Goal: Transaction & Acquisition: Book appointment/travel/reservation

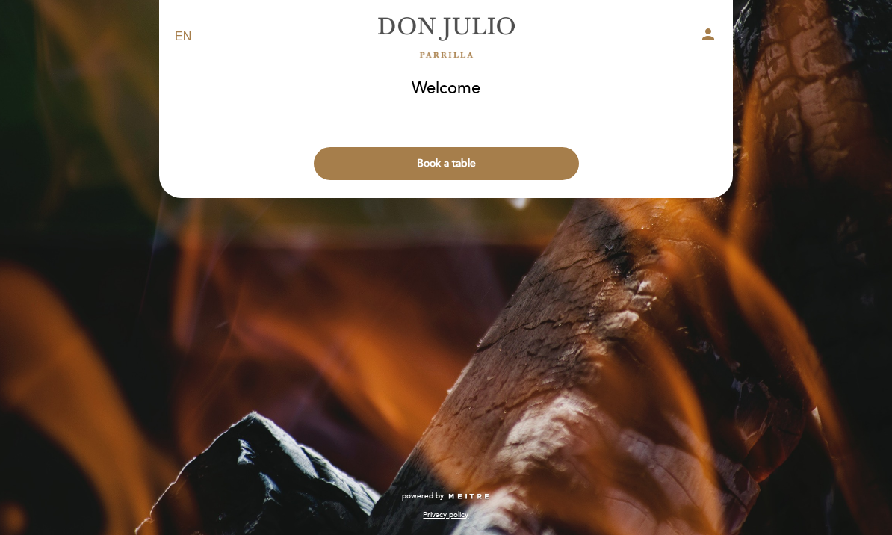
click at [460, 164] on button "Book a table" at bounding box center [446, 163] width 265 height 33
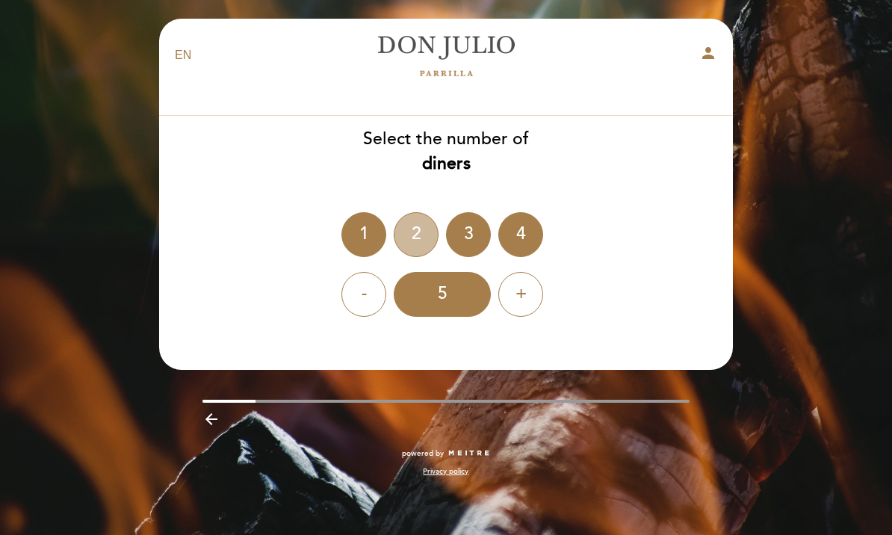
click at [422, 234] on div "2" at bounding box center [416, 234] width 45 height 45
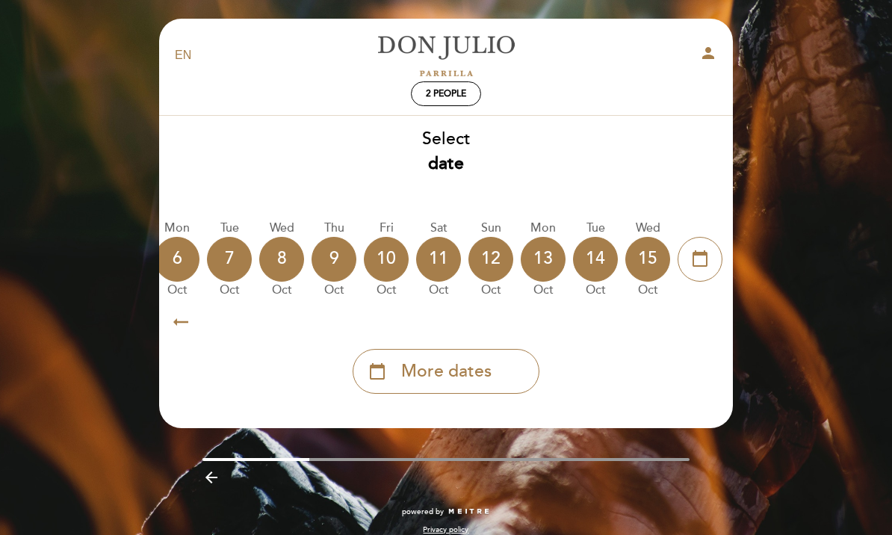
scroll to position [0, 439]
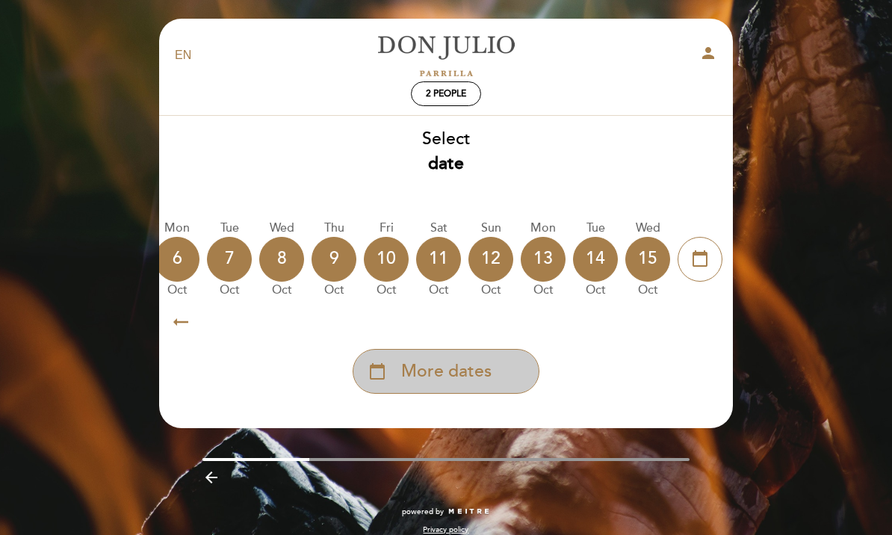
click at [399, 374] on div "calendar_today More dates" at bounding box center [446, 371] width 187 height 45
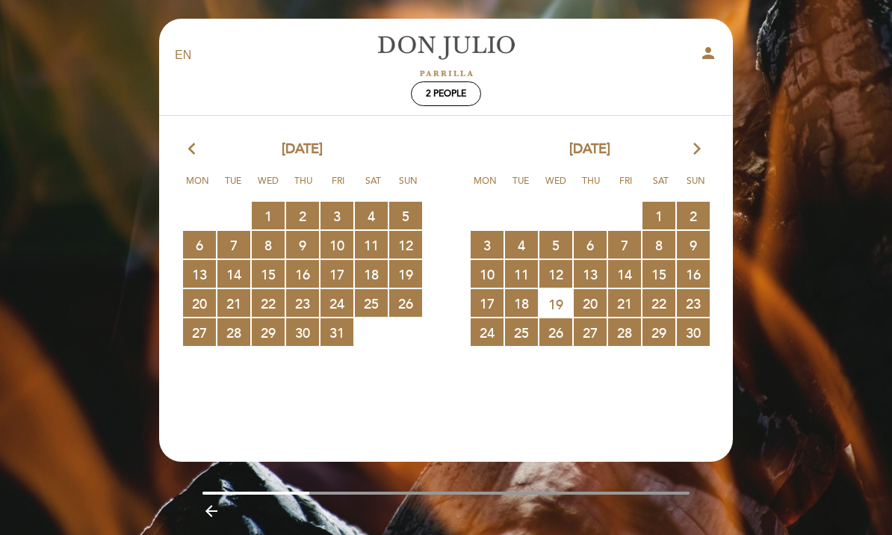
click at [697, 152] on icon "arrow_forward_ios" at bounding box center [697, 149] width 13 height 19
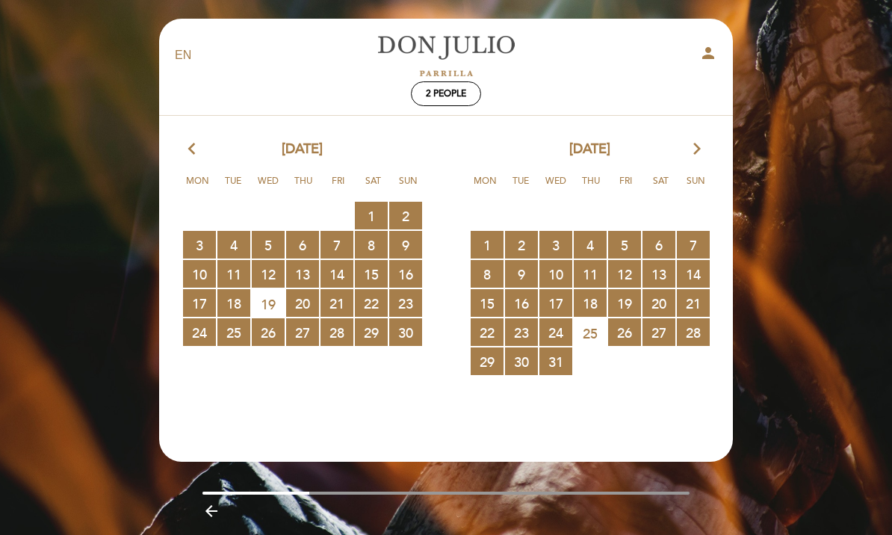
click at [691, 154] on icon "arrow_forward_ios" at bounding box center [697, 149] width 13 height 19
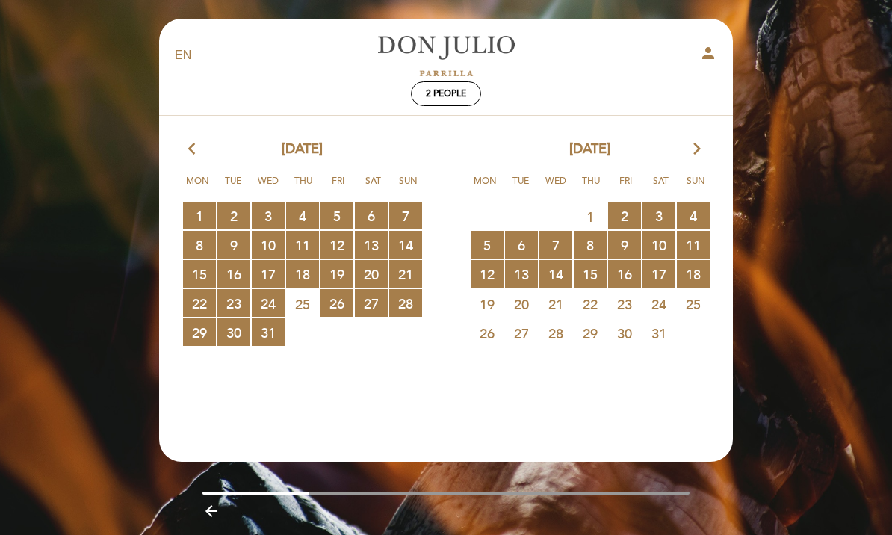
click at [696, 152] on icon "arrow_forward_ios" at bounding box center [697, 149] width 13 height 19
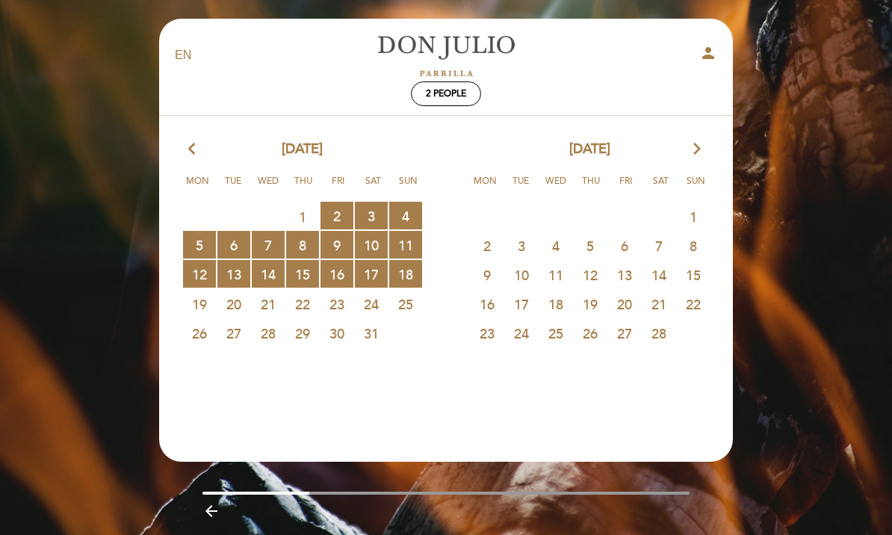
click at [202, 150] on icon "arrow_back_ios" at bounding box center [194, 149] width 13 height 19
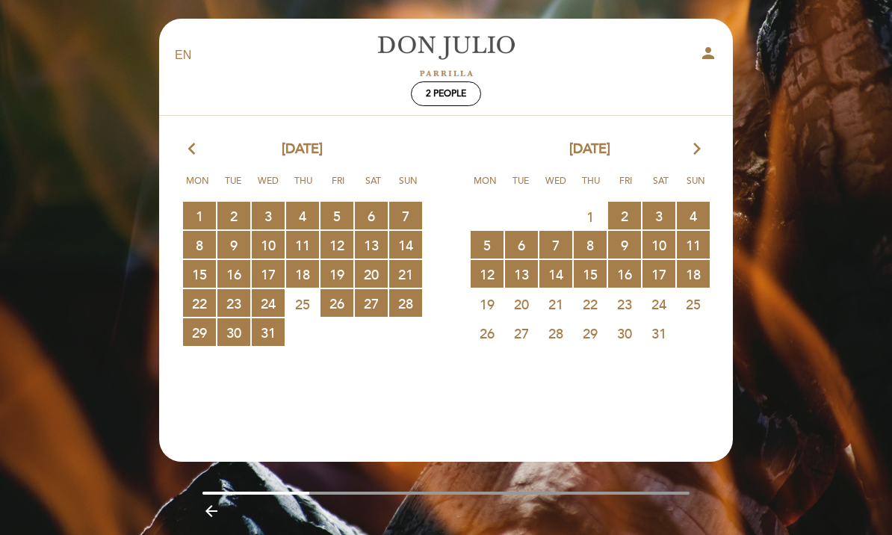
click at [202, 155] on icon "arrow_back_ios" at bounding box center [194, 149] width 13 height 19
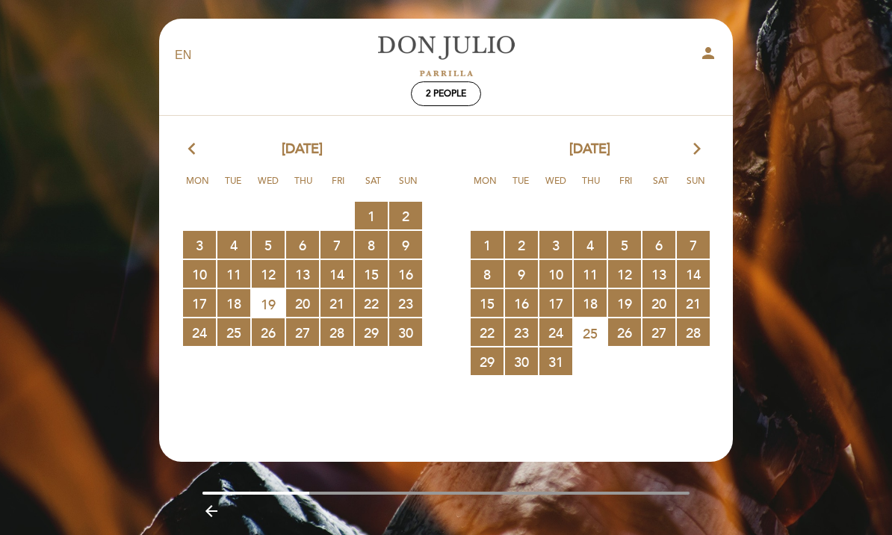
click at [192, 155] on icon "arrow_back_ios" at bounding box center [194, 149] width 13 height 19
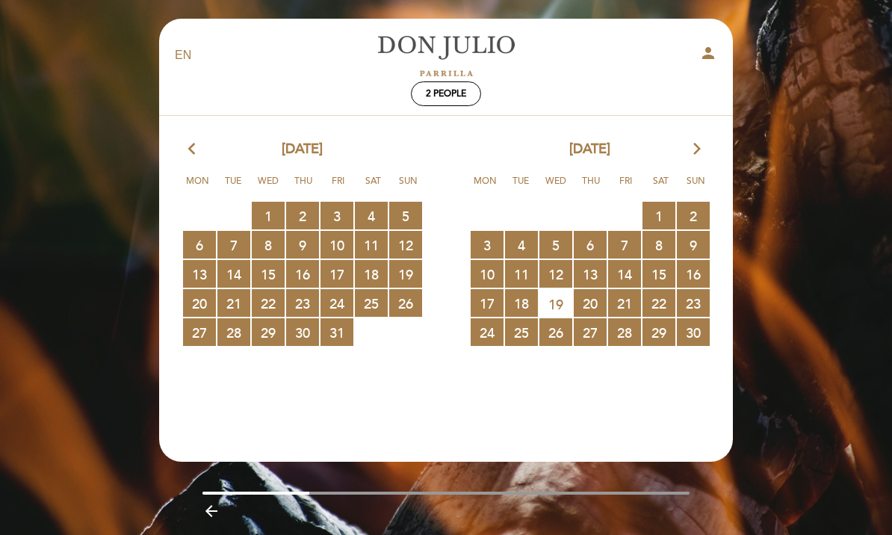
click at [712, 152] on div "[DATE] arrow_forward_ios" at bounding box center [590, 149] width 288 height 19
click at [696, 151] on icon "arrow_forward_ios" at bounding box center [697, 149] width 13 height 19
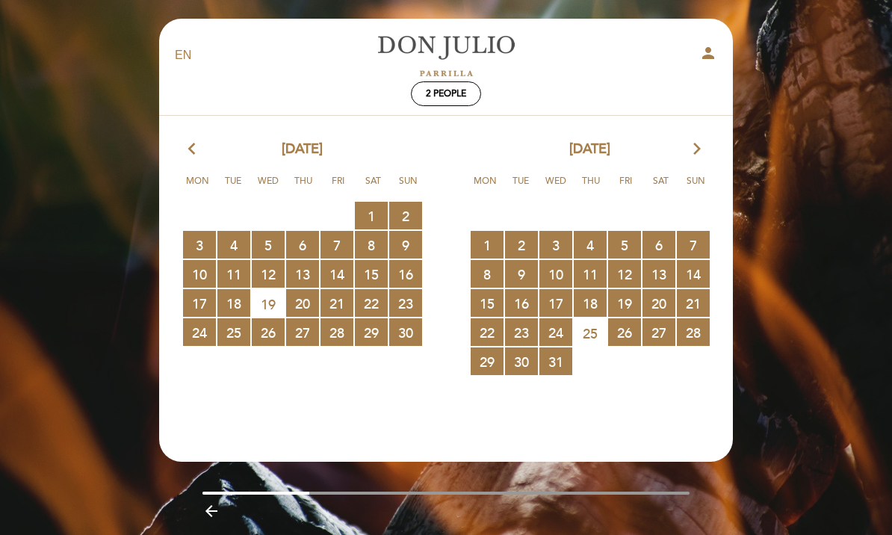
click at [701, 153] on icon "arrow_forward_ios" at bounding box center [697, 149] width 13 height 19
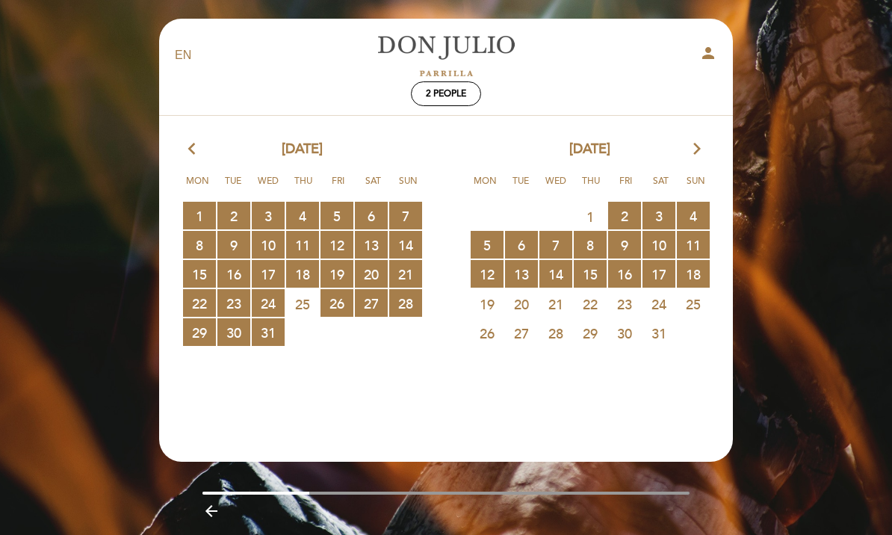
click at [663, 276] on span "17 RESERVATIONS AVAILABLE" at bounding box center [659, 274] width 33 height 28
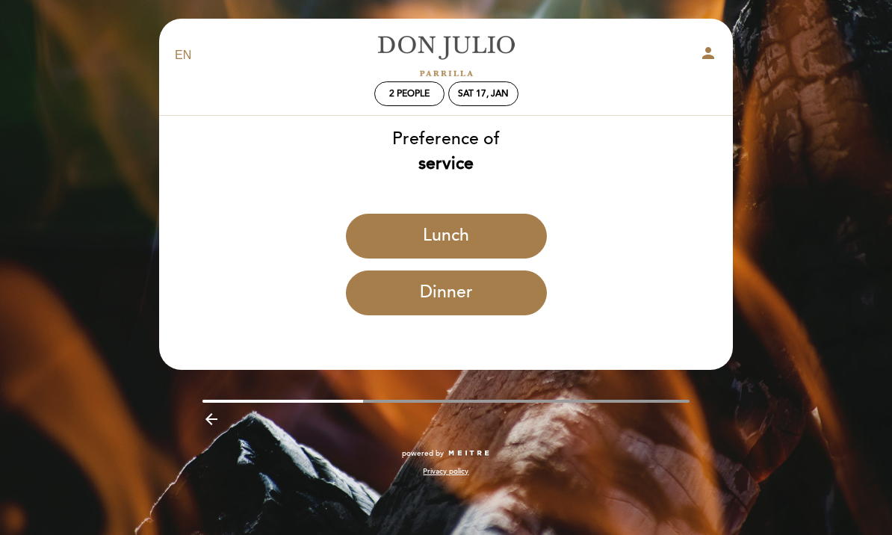
click at [470, 291] on button "Dinner" at bounding box center [446, 293] width 201 height 45
